Goal: Task Accomplishment & Management: Manage account settings

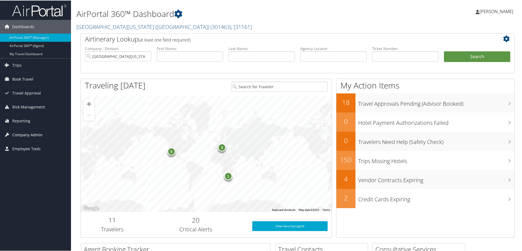
click at [31, 133] on span "Company Admin" at bounding box center [27, 135] width 30 height 14
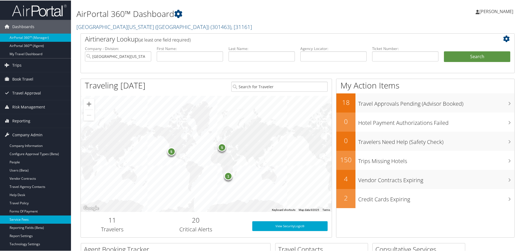
click at [19, 218] on link "Service Fees" at bounding box center [35, 219] width 71 height 8
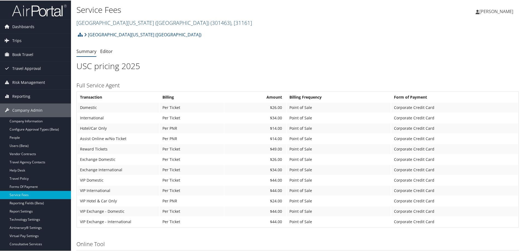
click at [140, 22] on link "[GEOGRAPHIC_DATA][US_STATE] ([GEOGRAPHIC_DATA]) ( 301463 ) , [ 31161 ]" at bounding box center [164, 22] width 176 height 7
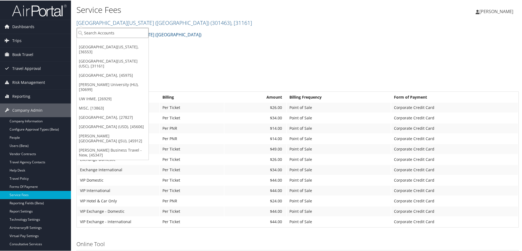
click at [95, 33] on input "search" at bounding box center [113, 32] width 72 height 10
type input "colgate"
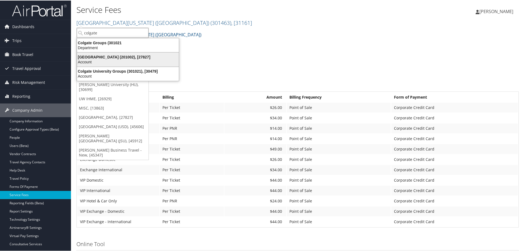
click at [96, 56] on div "[GEOGRAPHIC_DATA] (201002), [27827]" at bounding box center [128, 56] width 108 height 5
